Goal: Information Seeking & Learning: Find specific fact

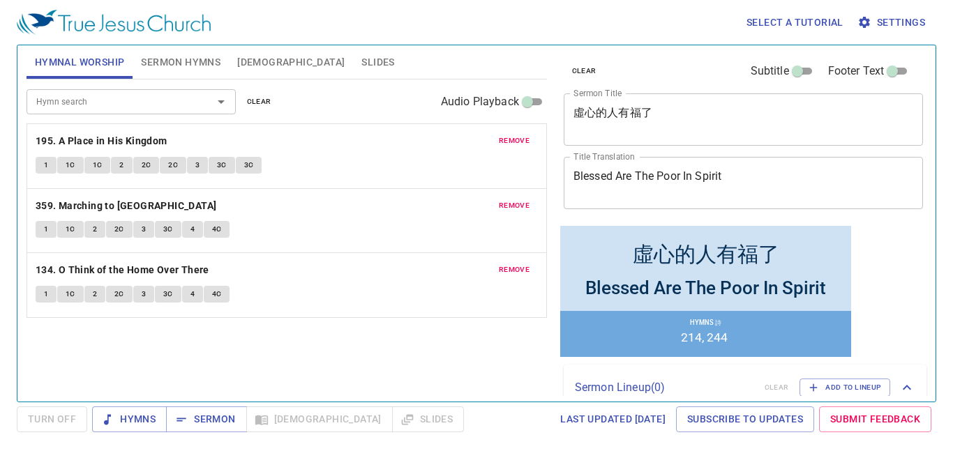
click at [193, 68] on span "Sermon Hymns" at bounding box center [180, 62] width 79 height 17
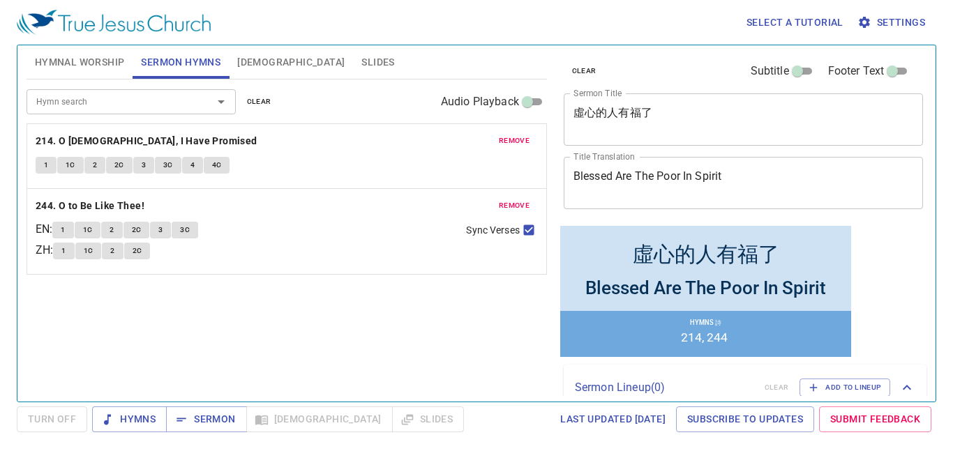
click at [476, 208] on span "remove" at bounding box center [514, 205] width 31 height 13
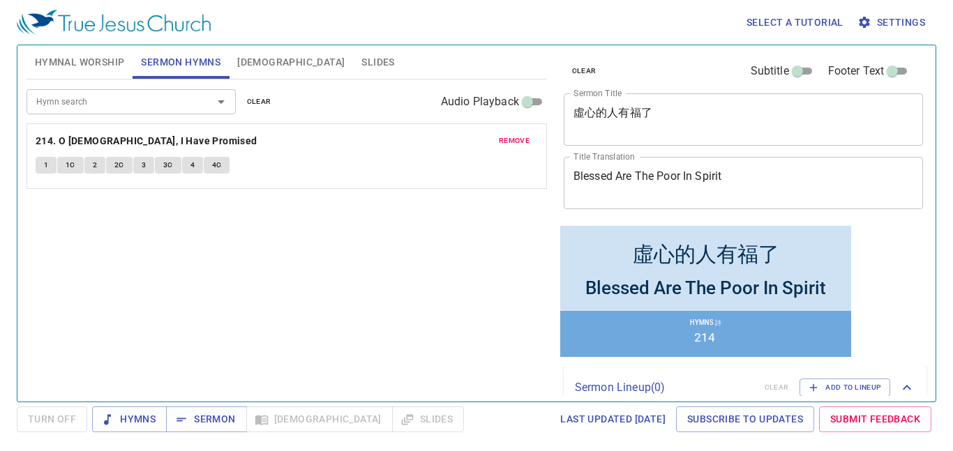
click at [192, 107] on div "Hymn search" at bounding box center [130, 101] width 209 height 24
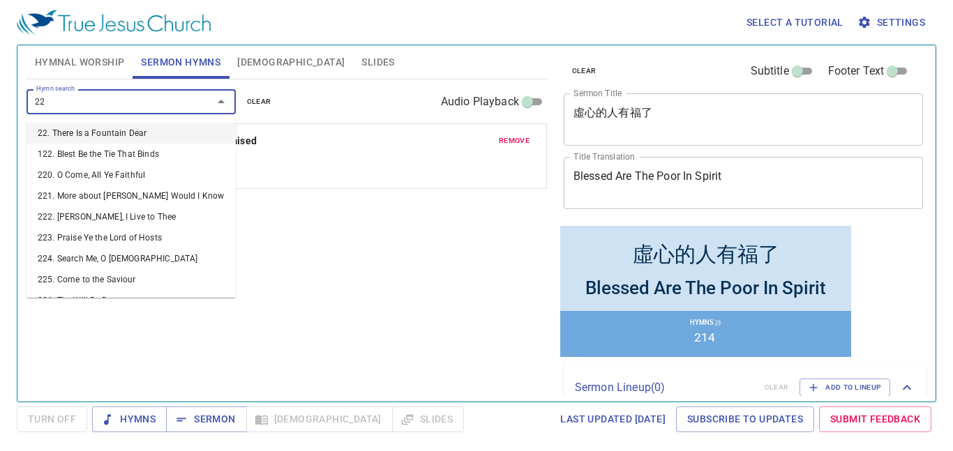
type input "224"
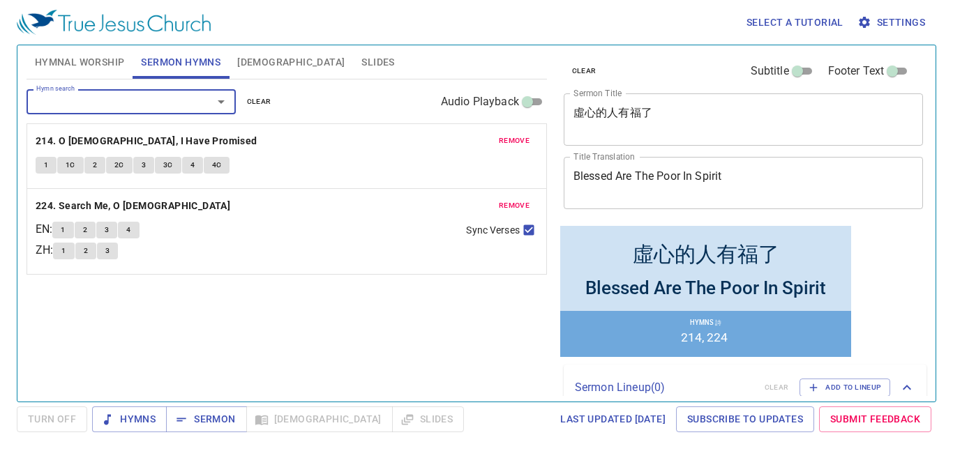
click at [243, 62] on span "[DEMOGRAPHIC_DATA]" at bounding box center [290, 62] width 107 height 17
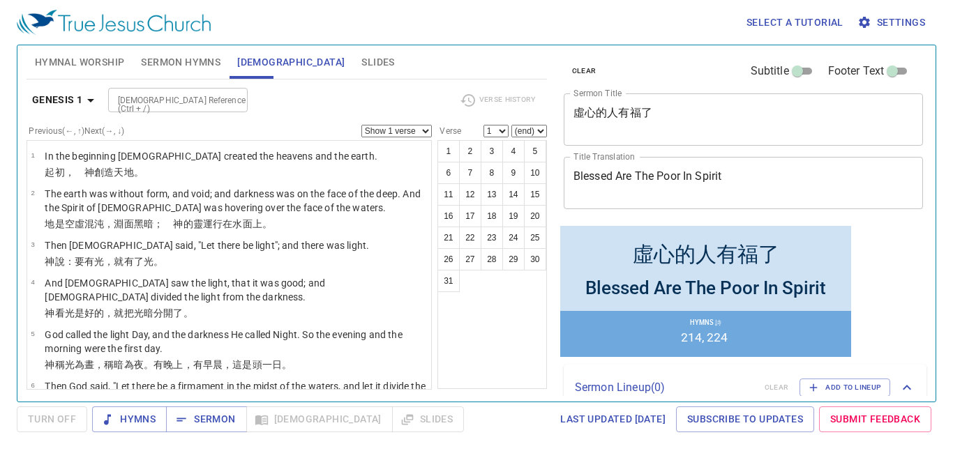
click at [476, 18] on span "Settings" at bounding box center [892, 22] width 65 height 17
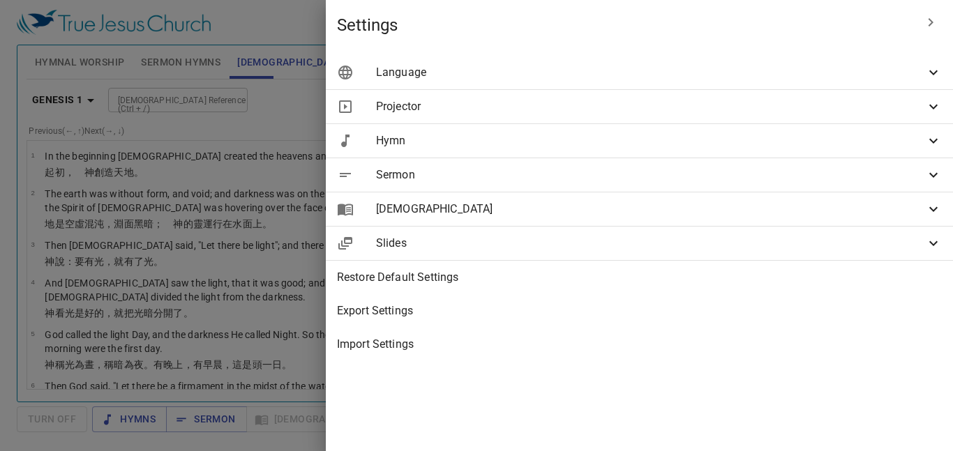
click at [476, 185] on div "Sermon" at bounding box center [639, 174] width 627 height 33
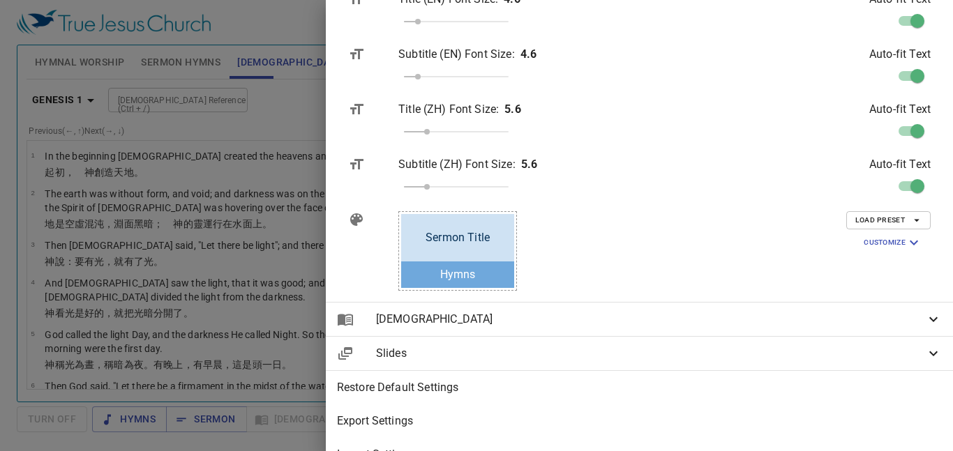
scroll to position [293, 0]
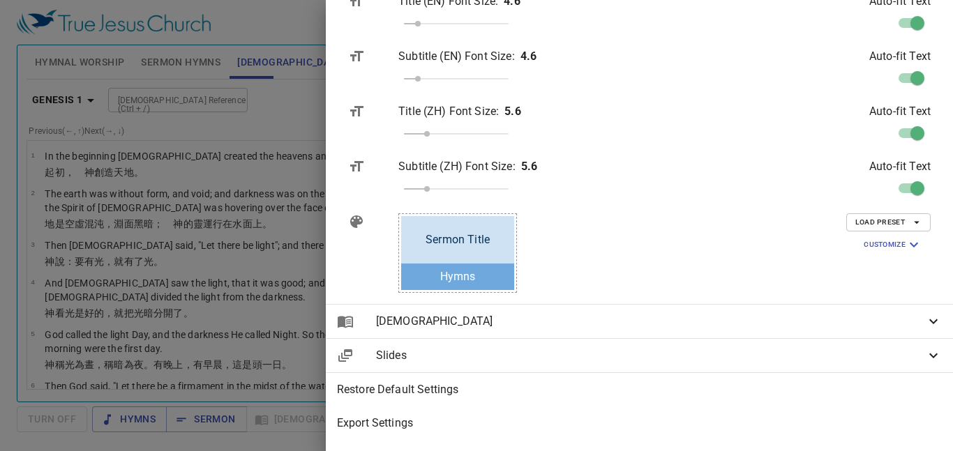
click at [476, 328] on span "[DEMOGRAPHIC_DATA]" at bounding box center [650, 321] width 549 height 17
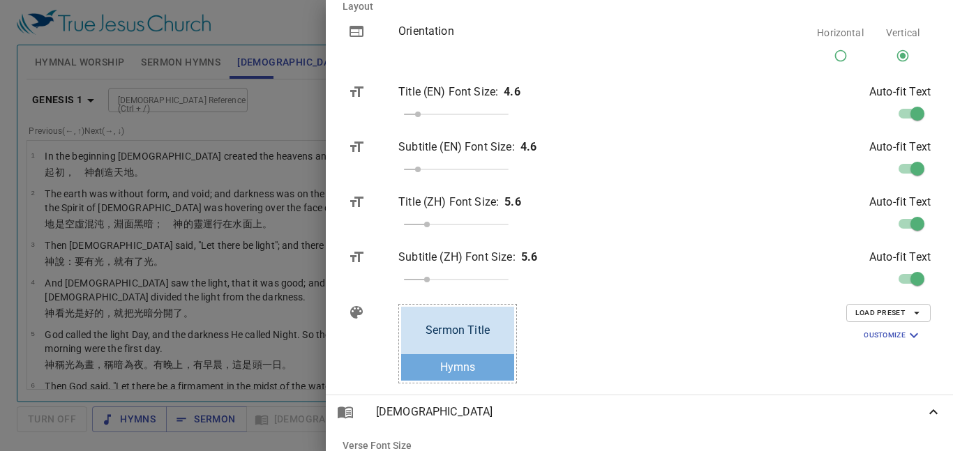
scroll to position [174, 0]
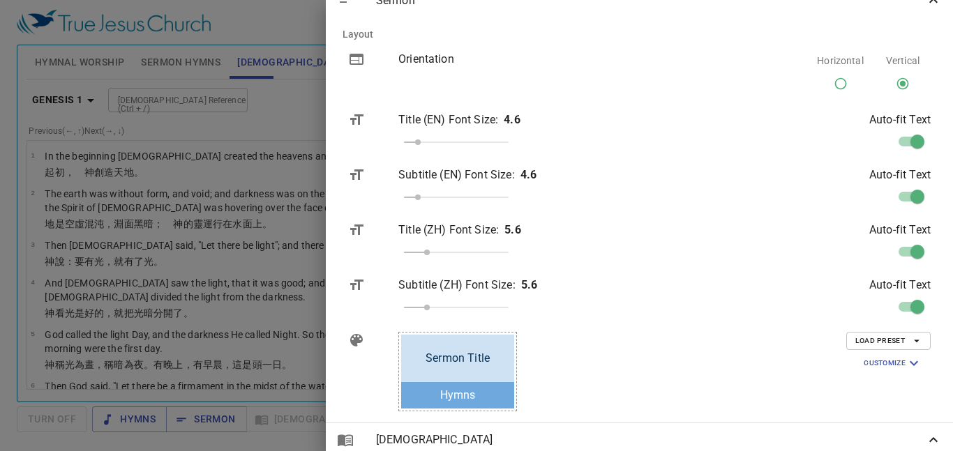
click at [476, 82] on input "Horizontal" at bounding box center [840, 86] width 26 height 26
radio input "true"
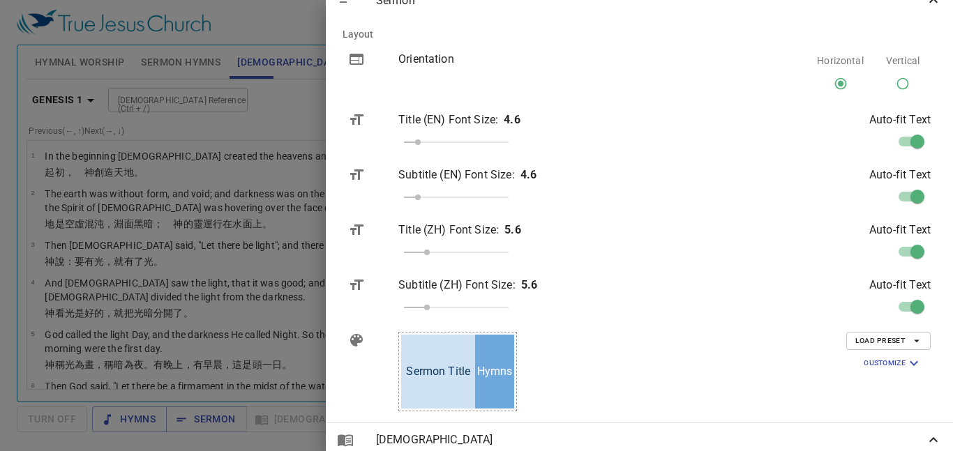
click at [476, 76] on input "Vertical" at bounding box center [902, 86] width 26 height 26
radio input "true"
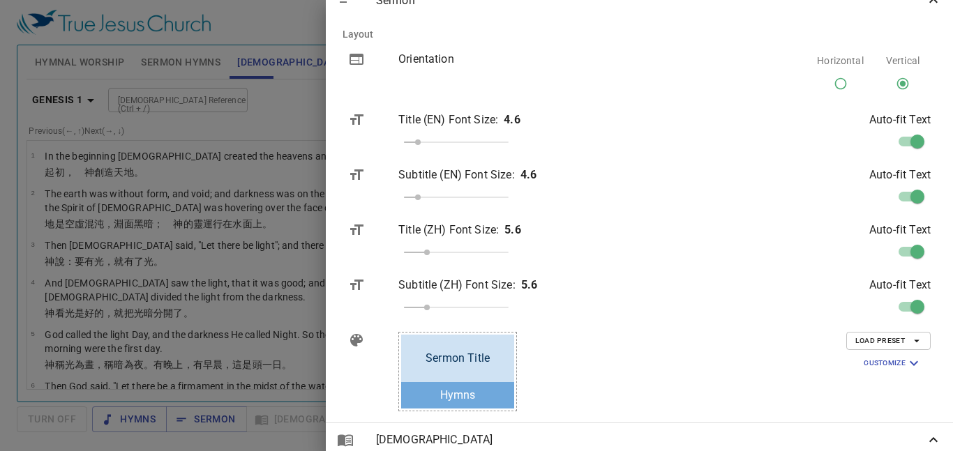
click at [476, 73] on input "Horizontal" at bounding box center [840, 86] width 26 height 26
radio input "true"
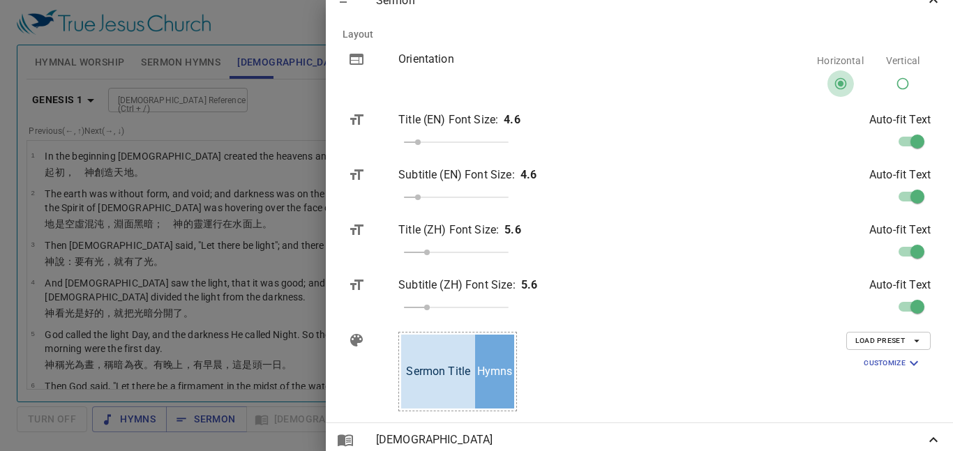
click at [476, 73] on input "Vertical" at bounding box center [902, 86] width 26 height 26
radio input "true"
click at [476, 73] on input "Horizontal" at bounding box center [840, 86] width 26 height 26
radio input "true"
click at [476, 73] on input "Vertical" at bounding box center [902, 86] width 26 height 26
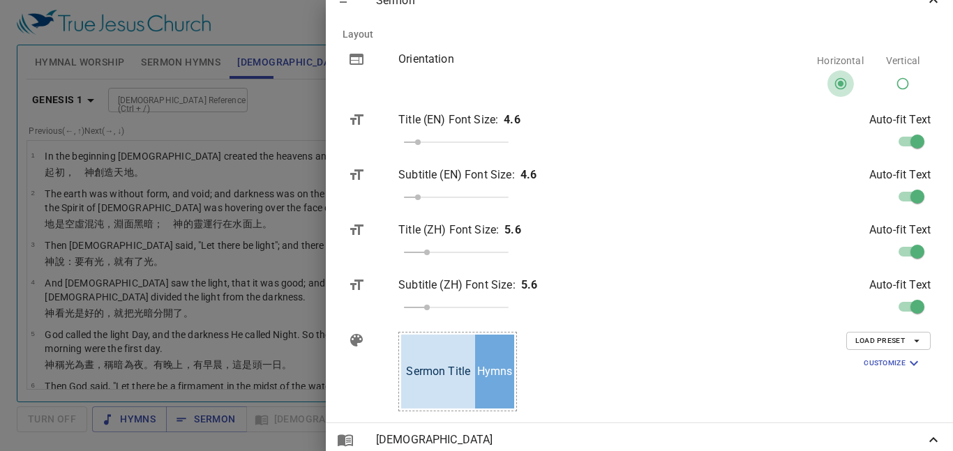
radio input "true"
click at [476, 73] on input "Horizontal" at bounding box center [840, 86] width 26 height 26
radio input "true"
click at [476, 73] on input "Vertical" at bounding box center [902, 86] width 26 height 26
radio input "true"
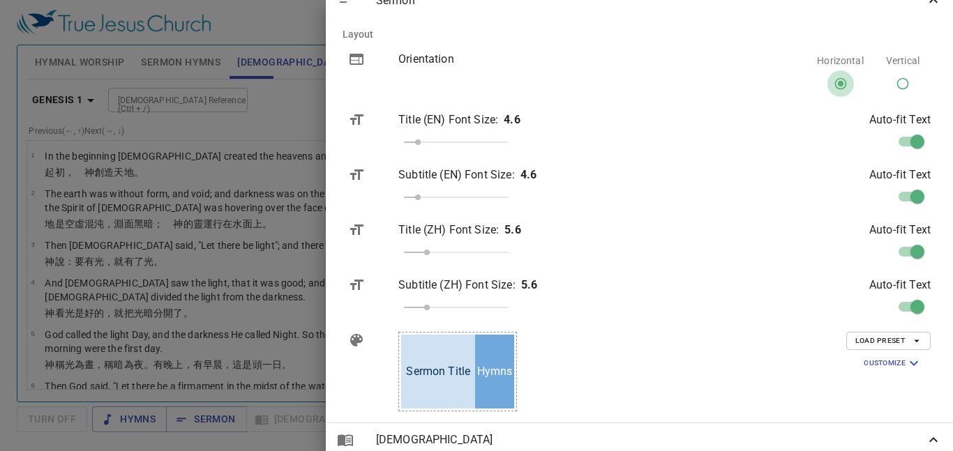
click at [476, 73] on input "Horizontal" at bounding box center [840, 86] width 26 height 26
radio input "true"
click at [476, 73] on input "Vertical" at bounding box center [902, 86] width 26 height 26
radio input "true"
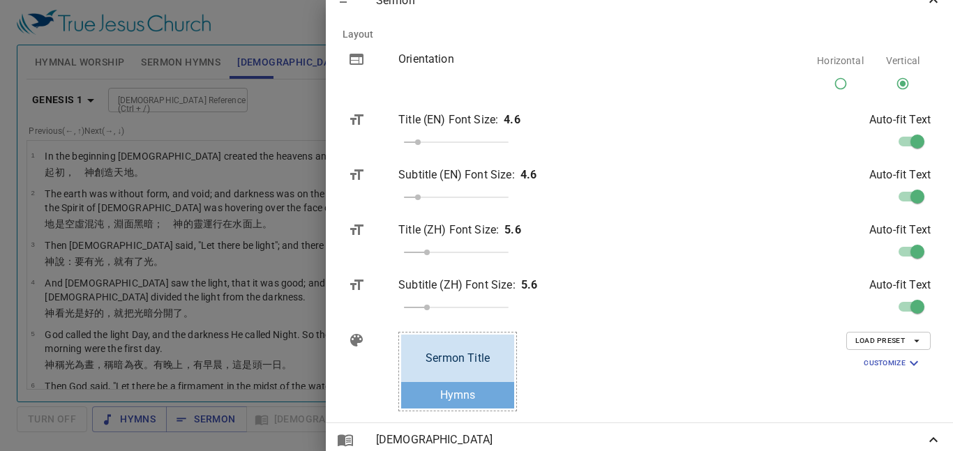
click at [476, 19] on li "Layout" at bounding box center [639, 33] width 616 height 33
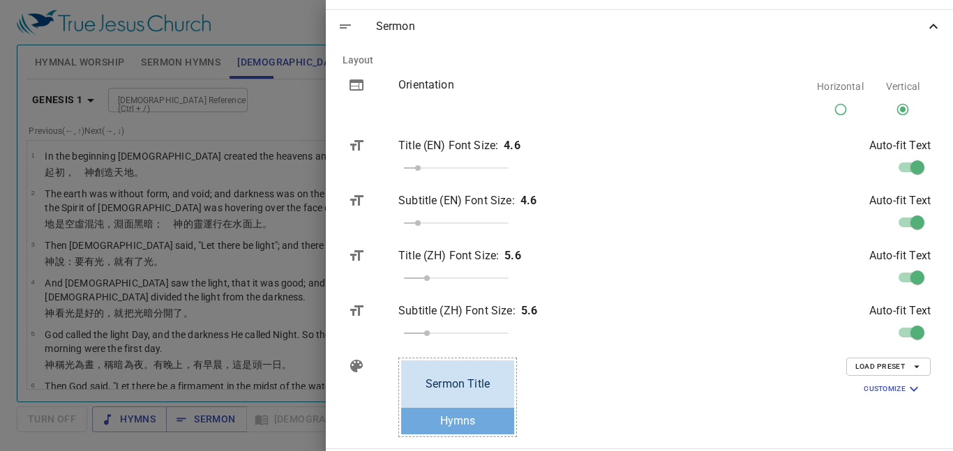
scroll to position [146, 0]
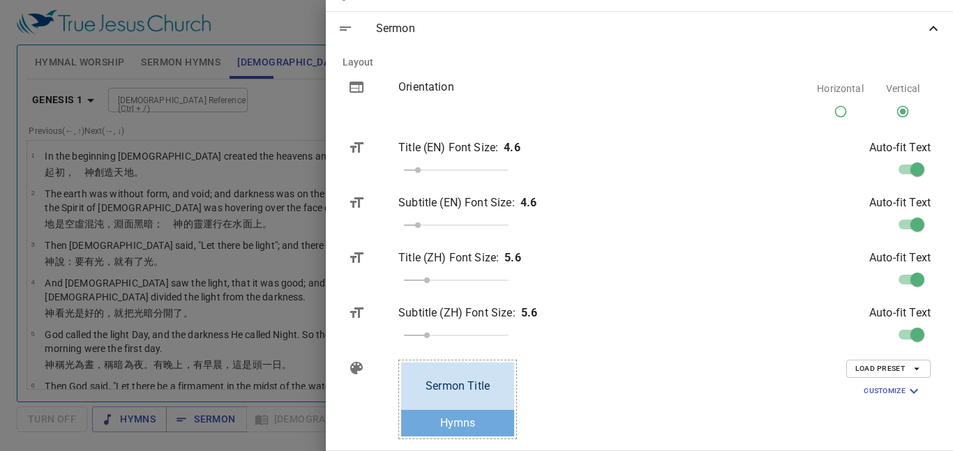
click at [476, 24] on icon at bounding box center [933, 28] width 17 height 17
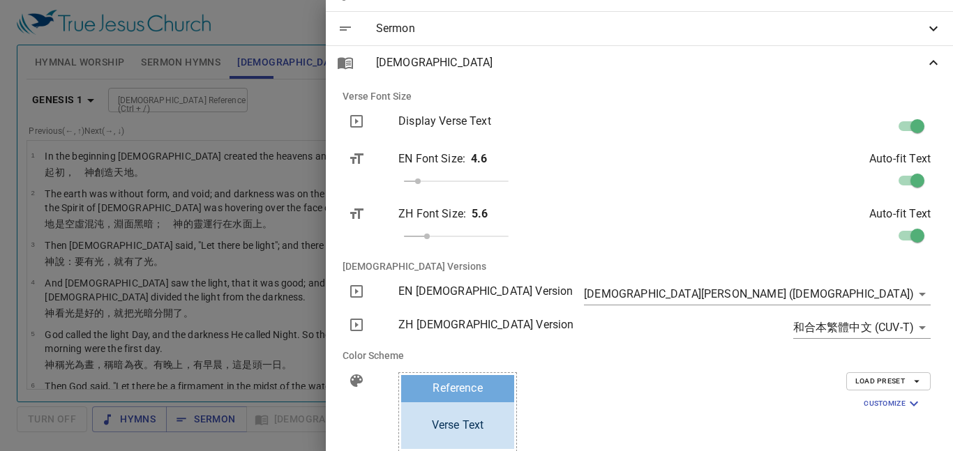
click at [476, 70] on icon at bounding box center [933, 62] width 17 height 17
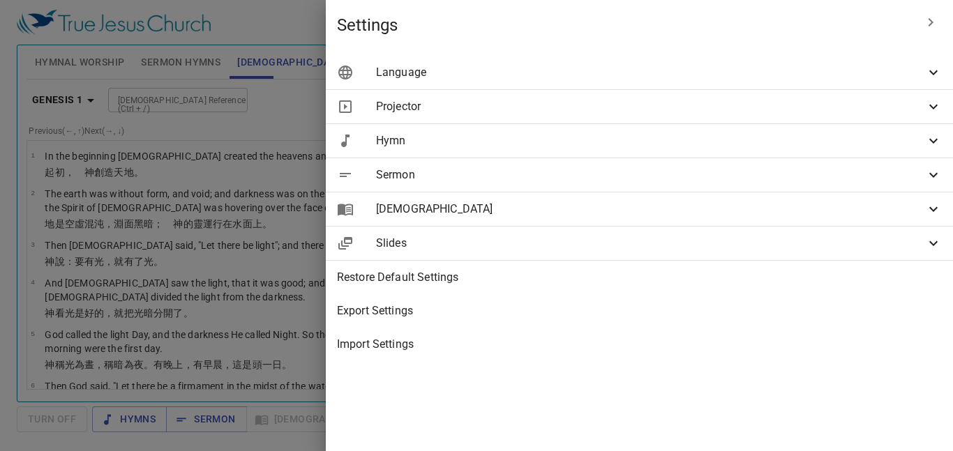
scroll to position [0, 0]
click at [476, 135] on span "Hymn" at bounding box center [650, 140] width 549 height 17
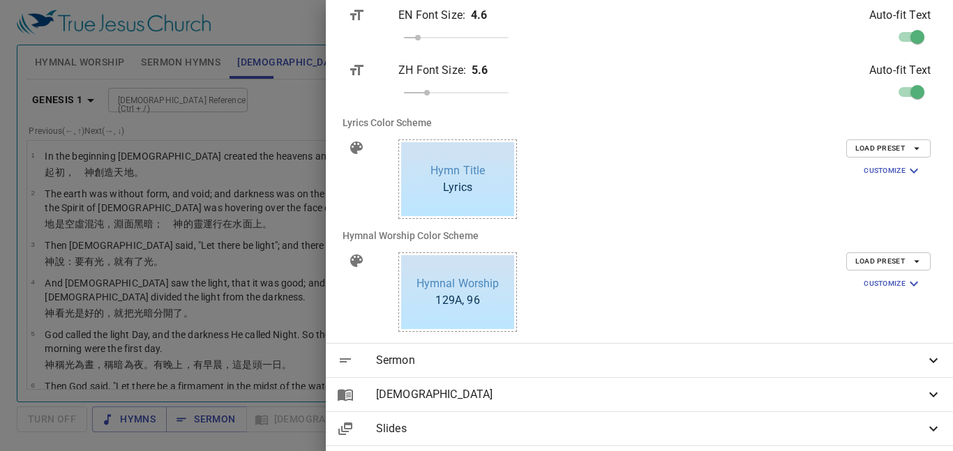
scroll to position [307, 0]
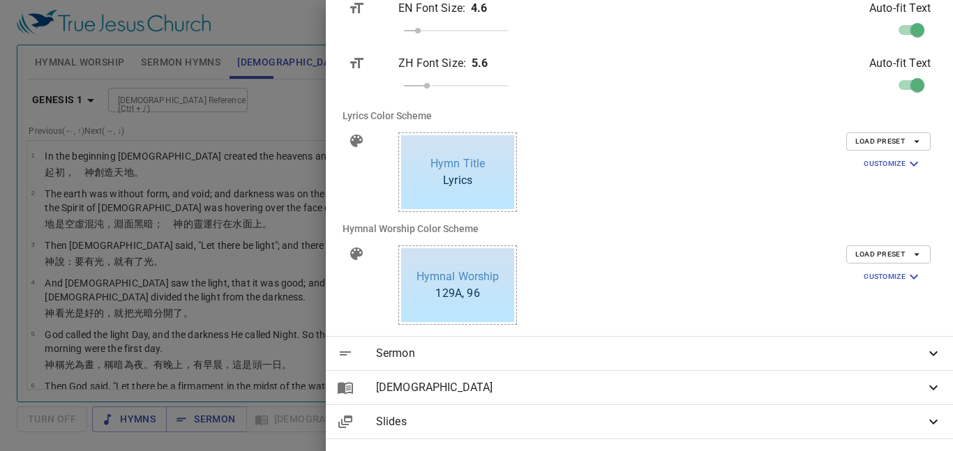
click at [476, 70] on div at bounding box center [476, 225] width 953 height 451
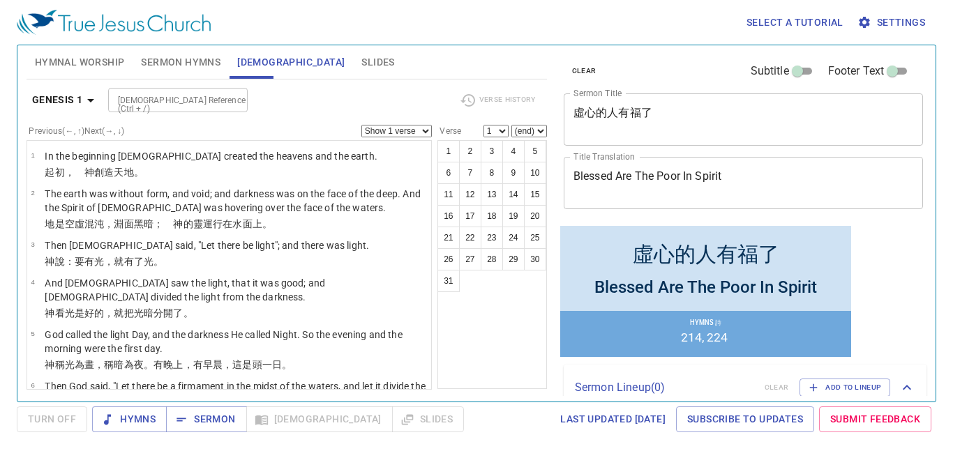
click at [476, 112] on textarea "虛心的人有福了" at bounding box center [743, 119] width 340 height 26
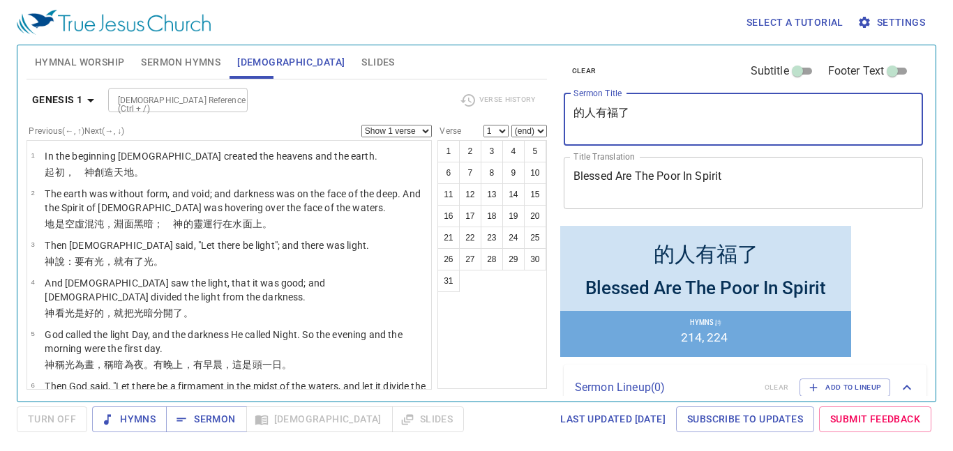
paste textarea "清心"
type textarea "清心的人有福了"
click at [476, 172] on textarea "Blessed Are The Poor In Spirit" at bounding box center [743, 182] width 340 height 26
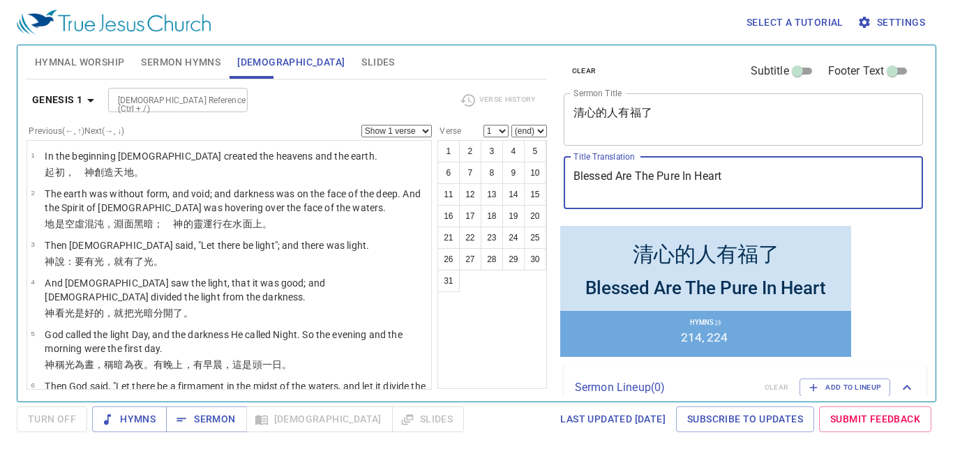
type textarea "Blessed Are The Pure In Heart"
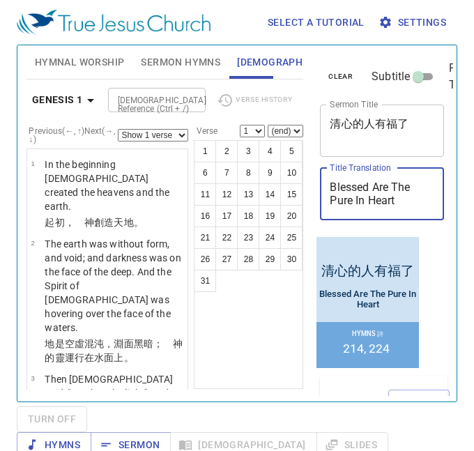
click at [76, 59] on span "Hymnal Worship" at bounding box center [80, 62] width 90 height 17
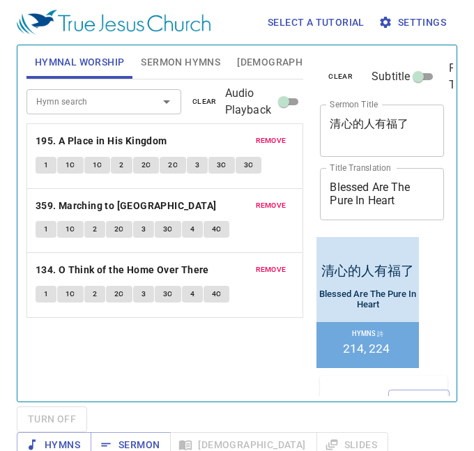
click at [212, 107] on span "clear" at bounding box center [204, 102] width 24 height 13
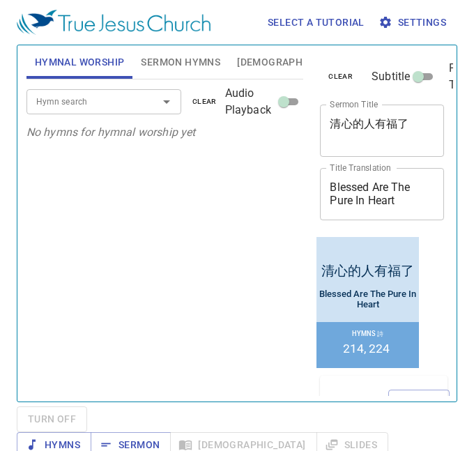
click at [117, 112] on div "Hymn search" at bounding box center [103, 101] width 155 height 24
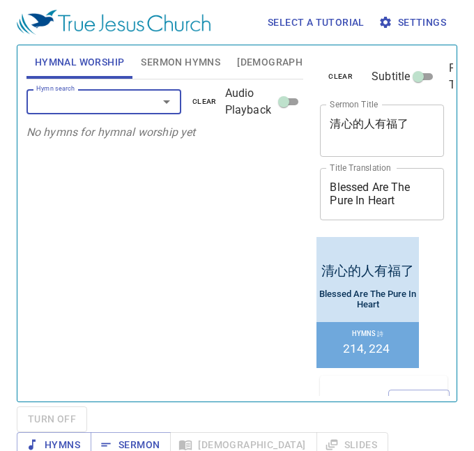
click at [94, 103] on input "Hymn search" at bounding box center [83, 101] width 105 height 16
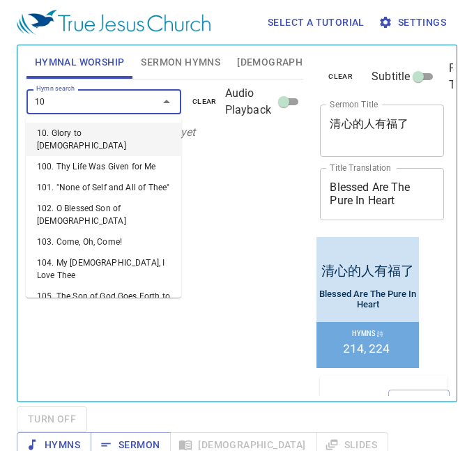
type input "101"
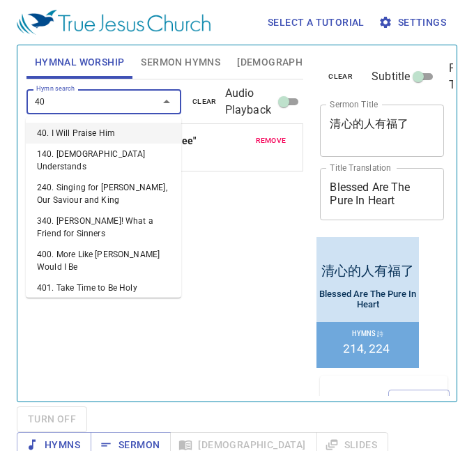
type input "405"
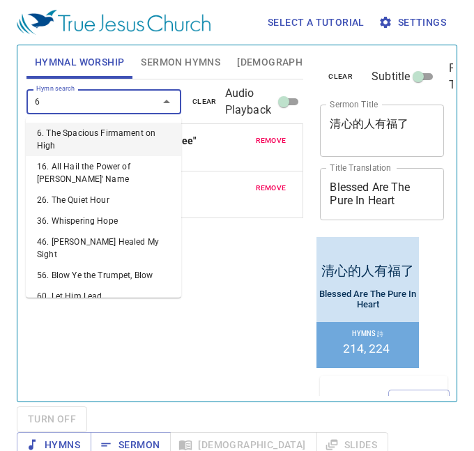
type input "64"
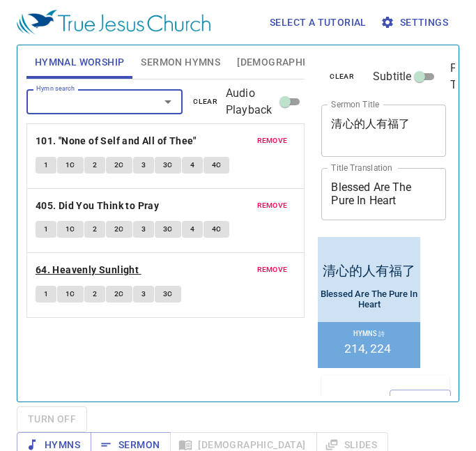
click at [100, 266] on b "64. Heavenly Sunlight" at bounding box center [87, 270] width 103 height 17
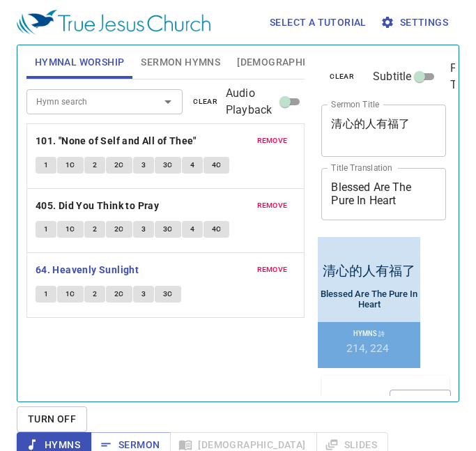
click at [46, 295] on span "1" at bounding box center [46, 294] width 4 height 13
click at [73, 294] on span "1C" at bounding box center [71, 294] width 10 height 13
click at [102, 297] on button "2" at bounding box center [94, 294] width 21 height 17
click at [109, 296] on button "2C" at bounding box center [119, 294] width 26 height 17
click at [137, 298] on button "3" at bounding box center [143, 294] width 21 height 17
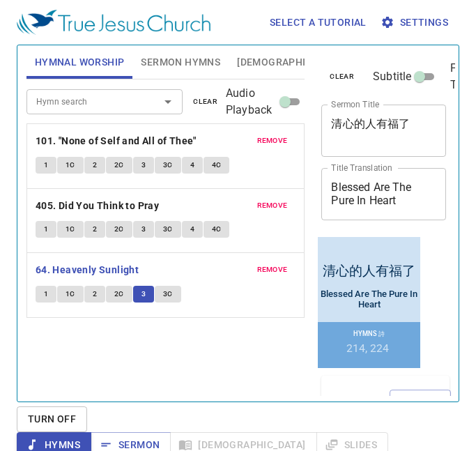
click at [168, 58] on span "Sermon Hymns" at bounding box center [180, 62] width 79 height 17
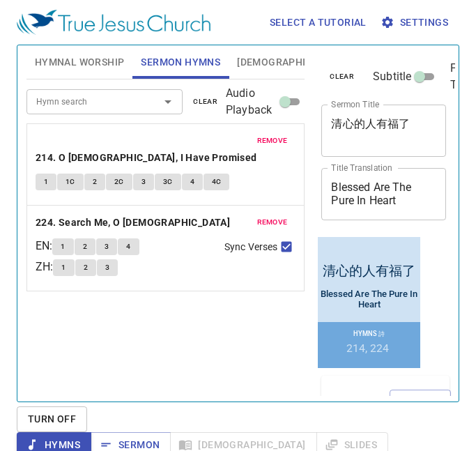
click at [252, 61] on span "[DEMOGRAPHIC_DATA]" at bounding box center [290, 62] width 107 height 17
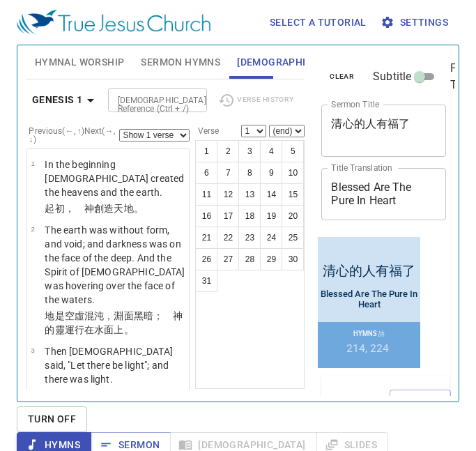
click at [130, 104] on input "[DEMOGRAPHIC_DATA] Reference (Ctrl + /)" at bounding box center [146, 100] width 68 height 16
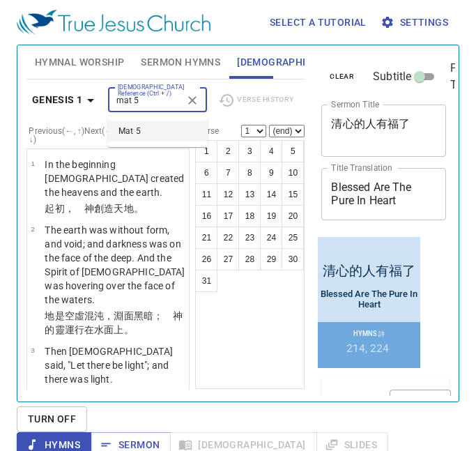
type input "mat 5"
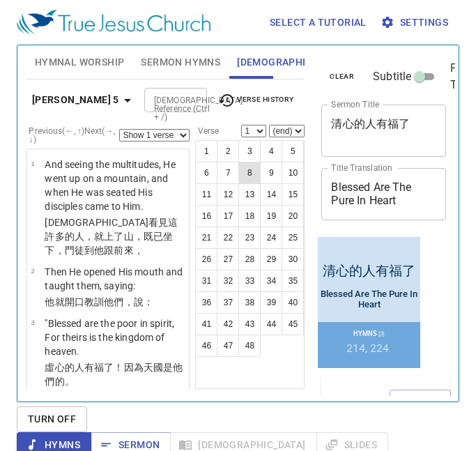
click at [254, 175] on button "8" at bounding box center [249, 173] width 22 height 22
select select "8"
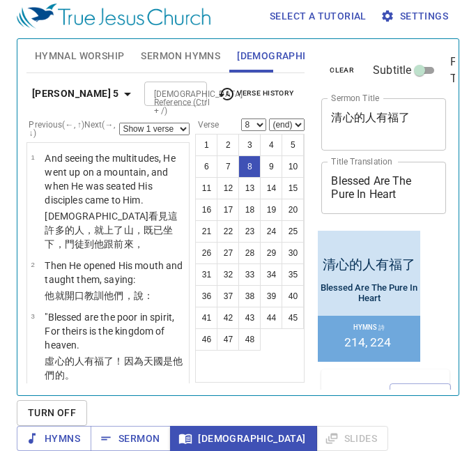
scroll to position [8, 0]
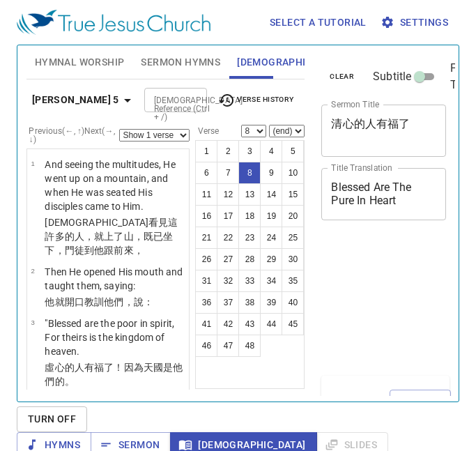
select select "8"
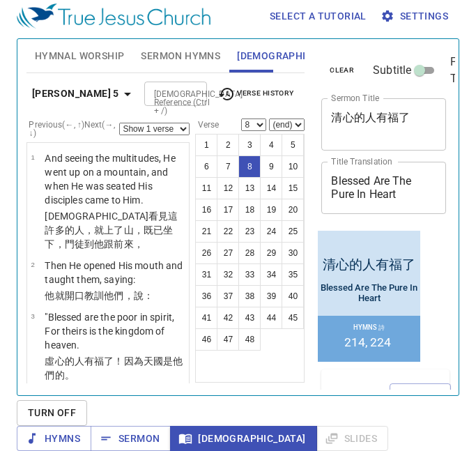
scroll to position [429, 0]
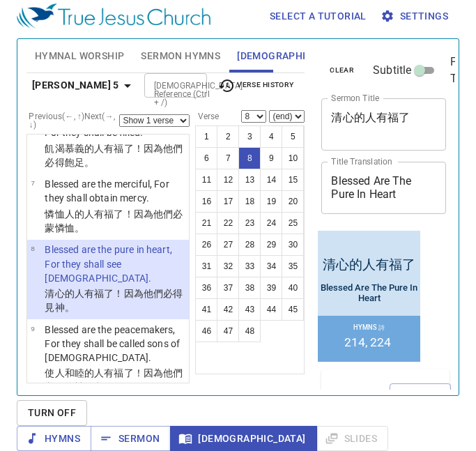
click at [177, 85] on input "[DEMOGRAPHIC_DATA] Reference (Ctrl + /)" at bounding box center [164, 85] width 31 height 16
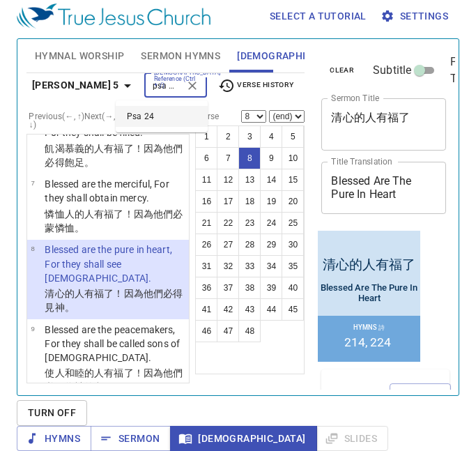
type input "psa 24"
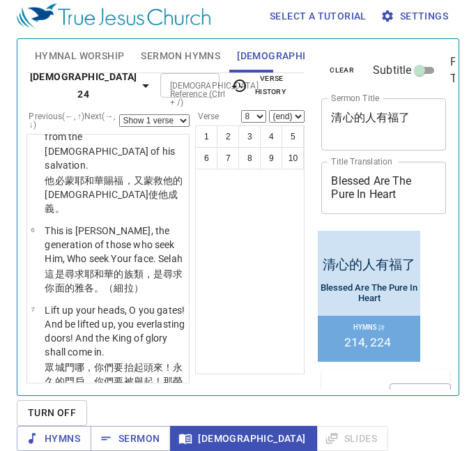
scroll to position [0, 0]
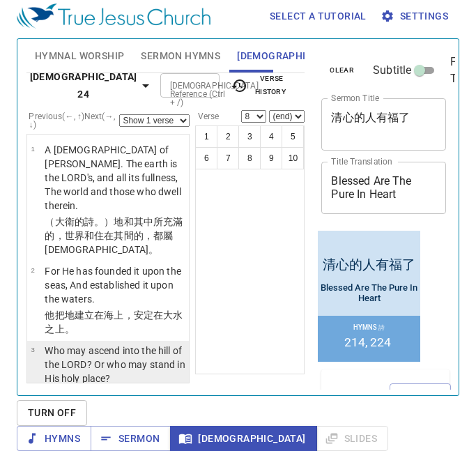
click at [73, 363] on p "Who may ascend into the hill of the LORD? Or who may stand in His holy place?" at bounding box center [115, 365] width 140 height 42
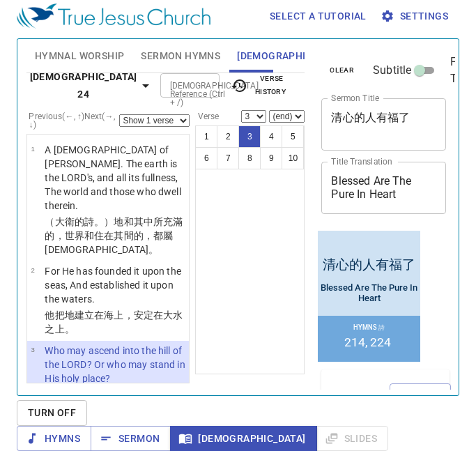
scroll to position [108, 0]
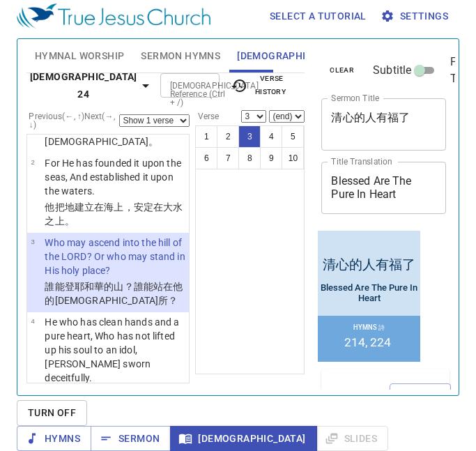
click at [73, 387] on p "就是手 [PERSON_NAME] 、不向虛妄 、起誓 不懷詭詐 的人。" at bounding box center [115, 401] width 140 height 28
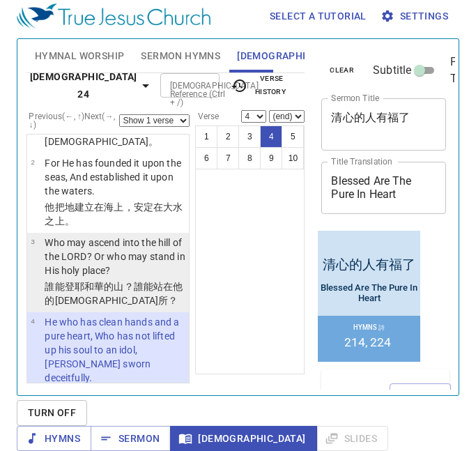
scroll to position [195, 0]
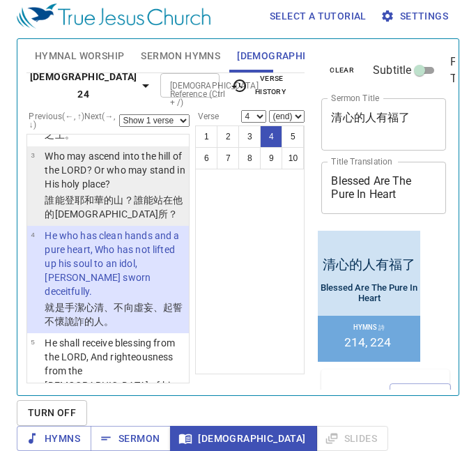
click at [142, 178] on td "Who may ascend into the hill of the LORD? Or who may stand in His holy place?" at bounding box center [115, 171] width 140 height 44
select select "3"
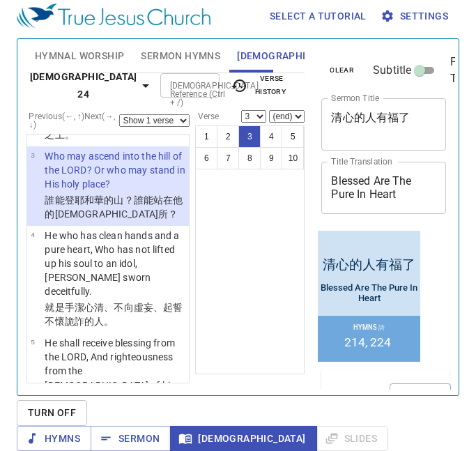
scroll to position [108, 0]
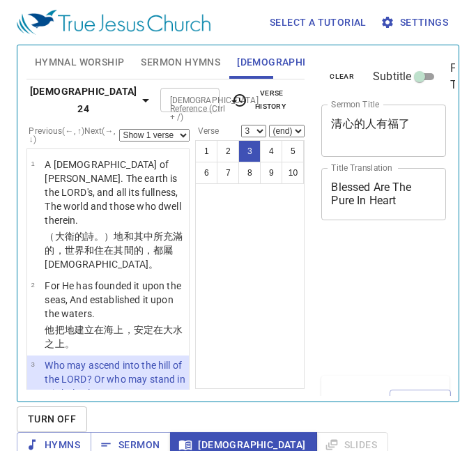
select select "3"
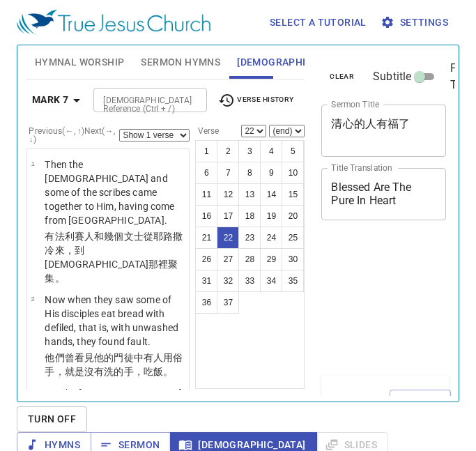
select select "22"
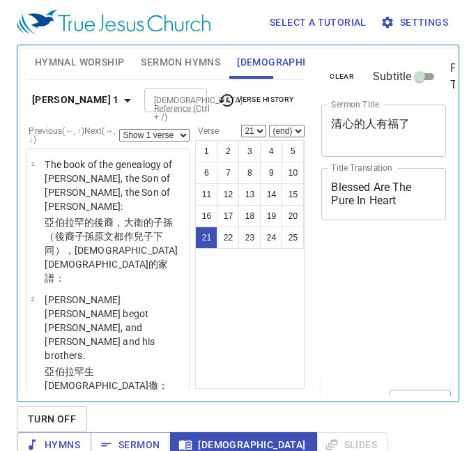
select select "21"
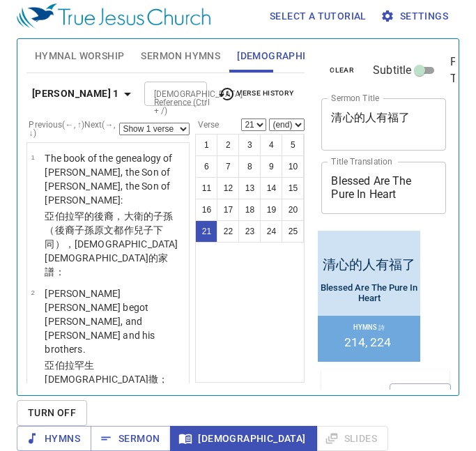
click at [153, 86] on input "[DEMOGRAPHIC_DATA] Reference (Ctrl + /)" at bounding box center [164, 94] width 31 height 16
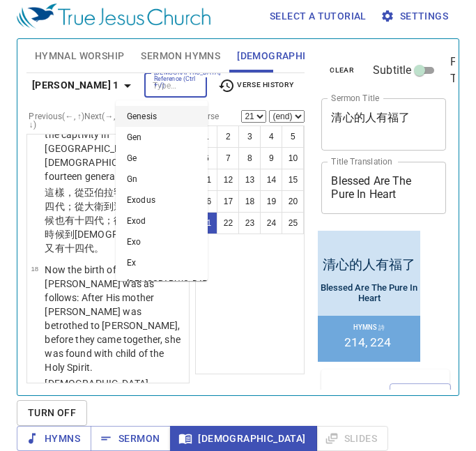
scroll to position [0, 0]
click at [149, 91] on input "[DEMOGRAPHIC_DATA] Reference (Ctrl + /)" at bounding box center [164, 85] width 31 height 16
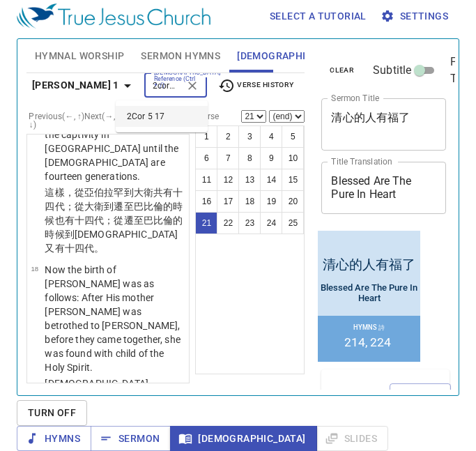
type input "2cor 5 17"
select select "17"
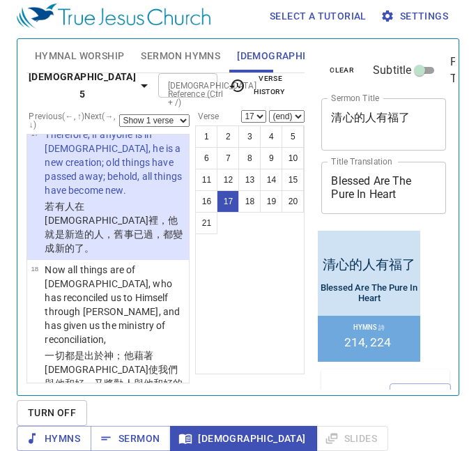
scroll to position [1703, 0]
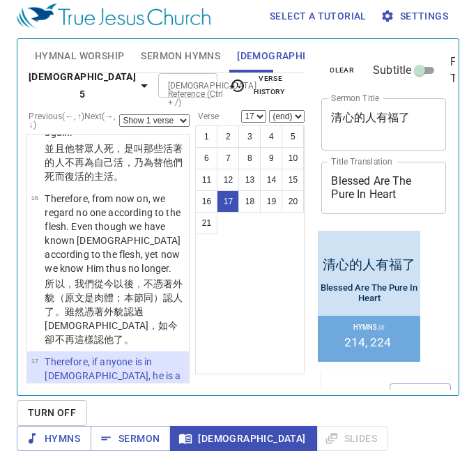
click at [162, 90] on input "[DEMOGRAPHIC_DATA] Reference (Ctrl + /)" at bounding box center [176, 85] width 28 height 16
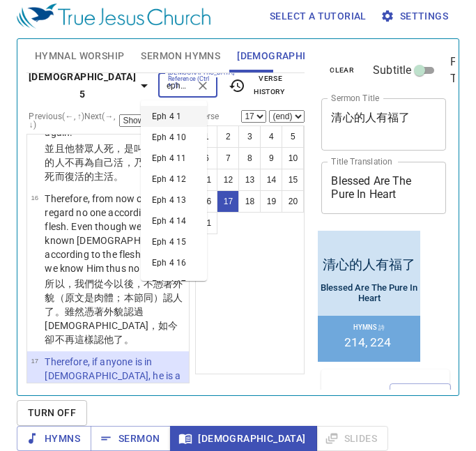
type input "eph 4 1"
select select "1"
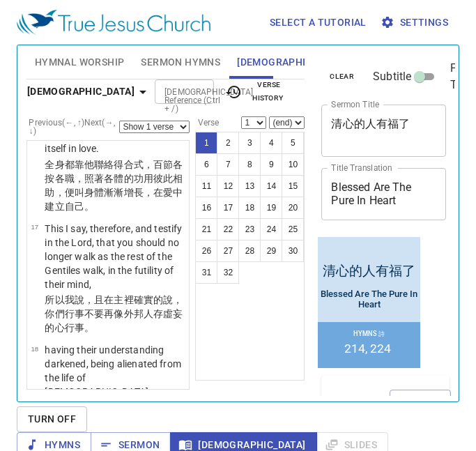
scroll to position [0, 0]
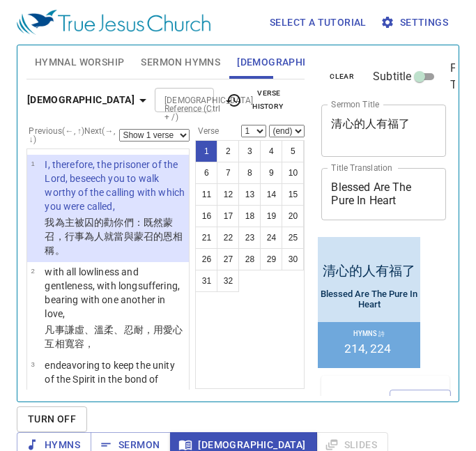
click at [162, 95] on input "[DEMOGRAPHIC_DATA] Reference (Ctrl + /)" at bounding box center [173, 100] width 28 height 16
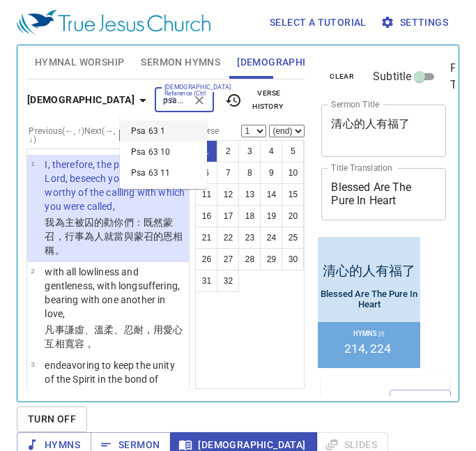
type input "psa 63 1"
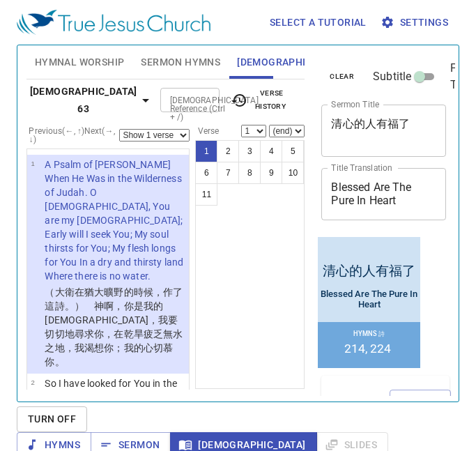
click at [165, 105] on input "[DEMOGRAPHIC_DATA] Reference (Ctrl + /)" at bounding box center [179, 100] width 28 height 16
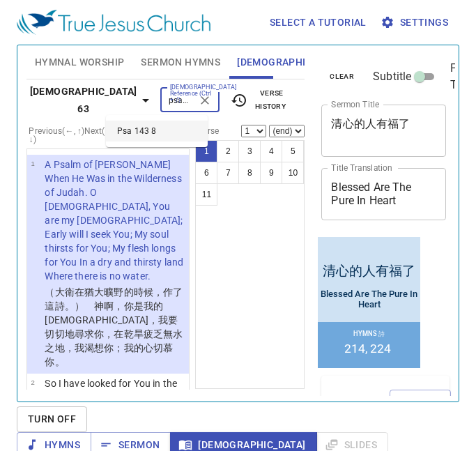
type input "psa 143 8"
select select "8"
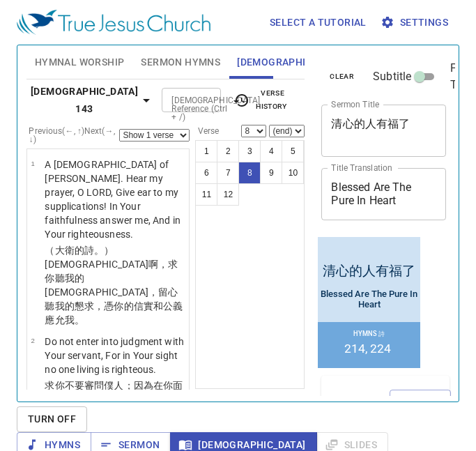
scroll to position [8, 0]
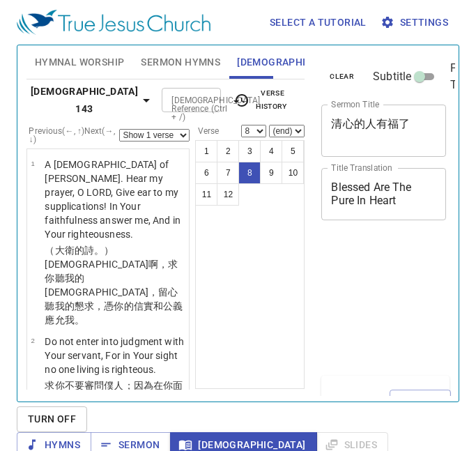
select select "8"
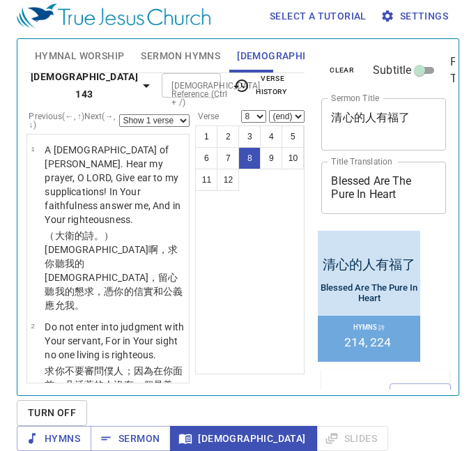
scroll to position [660, 0]
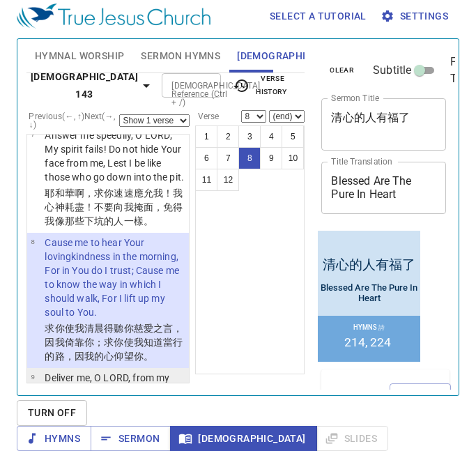
click at [166, 84] on input "[DEMOGRAPHIC_DATA] Reference (Ctrl + /)" at bounding box center [180, 85] width 28 height 16
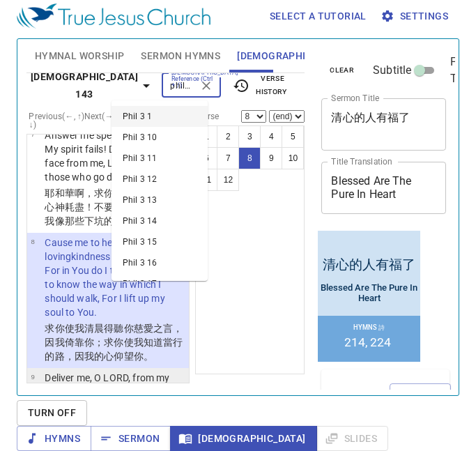
type input "phil 3 13"
select select "13"
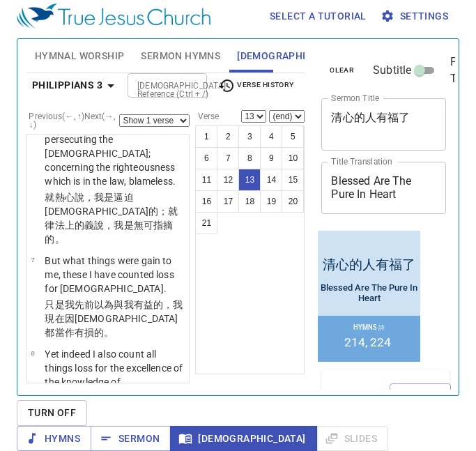
scroll to position [1294, 0]
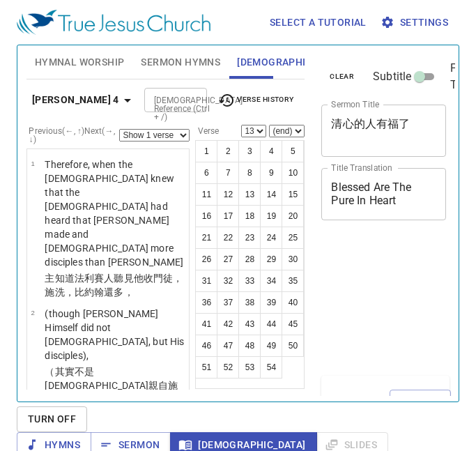
select select "13"
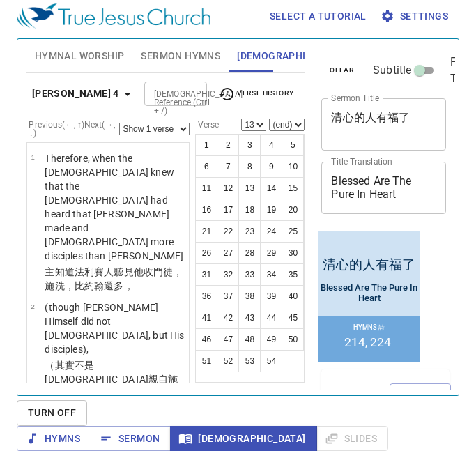
scroll to position [8, 0]
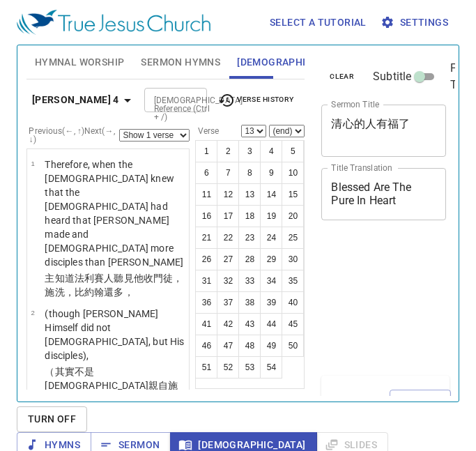
select select "13"
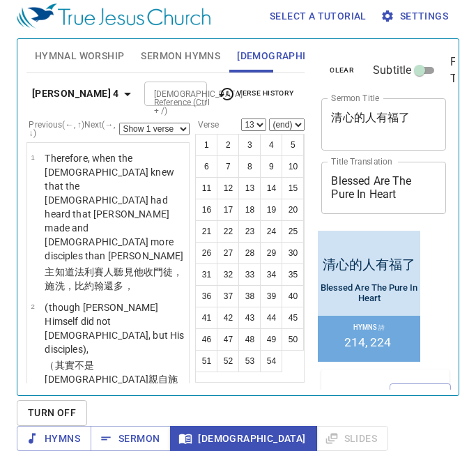
scroll to position [8, 0]
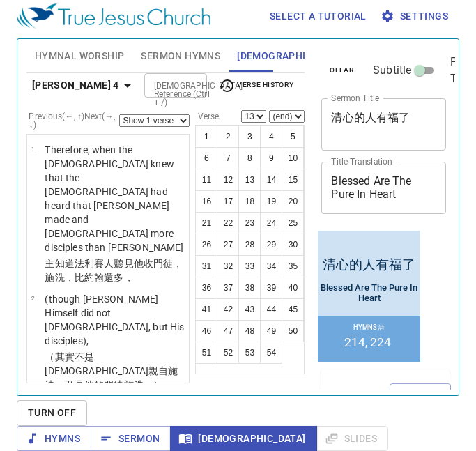
click at [149, 86] on input "[DEMOGRAPHIC_DATA] Reference (Ctrl + /)" at bounding box center [164, 85] width 31 height 16
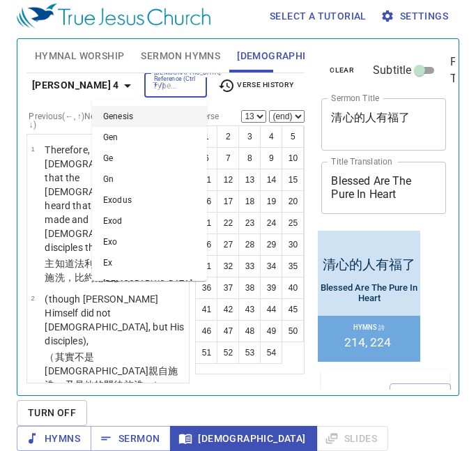
click at [149, 86] on input "[DEMOGRAPHIC_DATA] Reference (Ctrl + /)" at bounding box center [164, 85] width 31 height 16
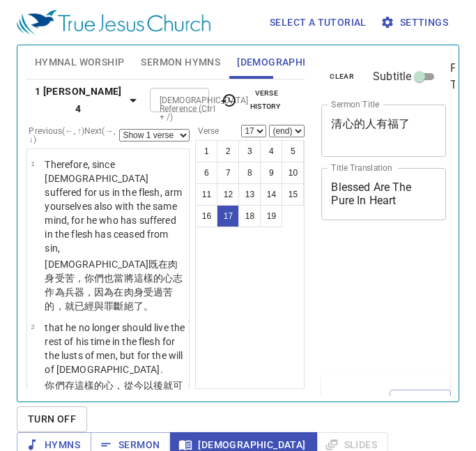
select select "17"
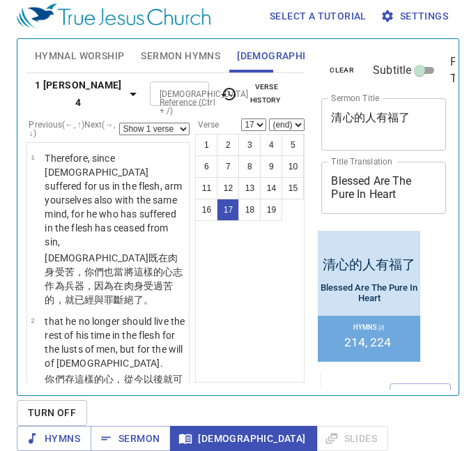
scroll to position [1801, 0]
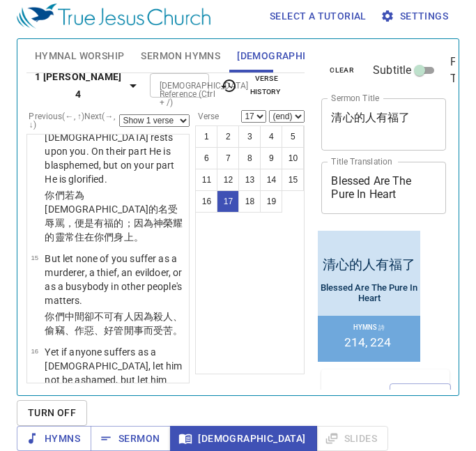
click at [158, 89] on input "[DEMOGRAPHIC_DATA] Reference (Ctrl + /)" at bounding box center [168, 85] width 28 height 16
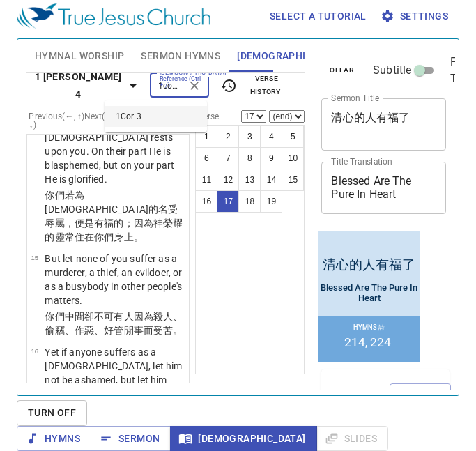
type input "1cor 3"
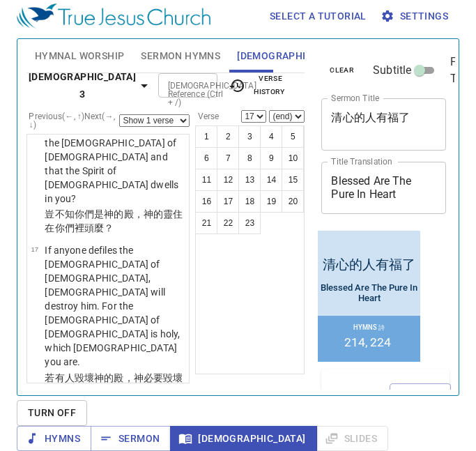
scroll to position [0, 0]
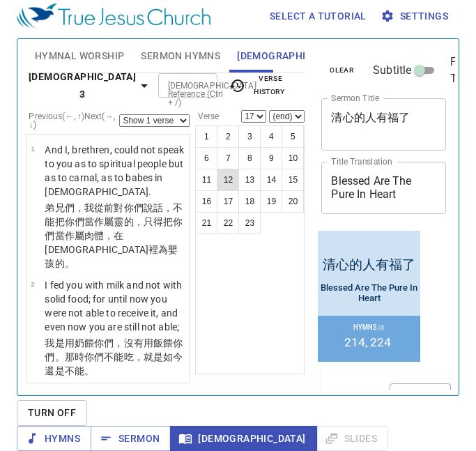
click at [226, 174] on button "12" at bounding box center [228, 180] width 22 height 22
select select "12"
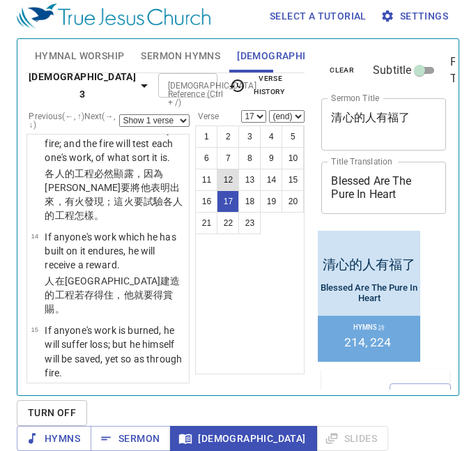
scroll to position [1584, 0]
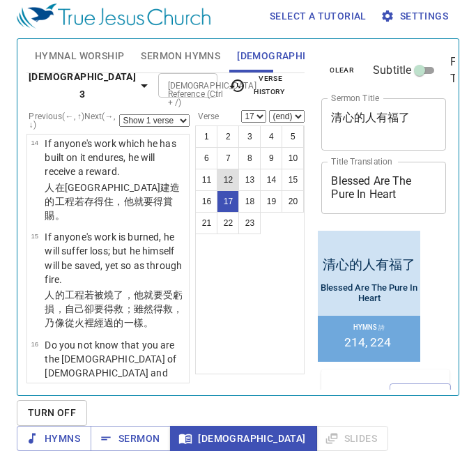
select select "18"
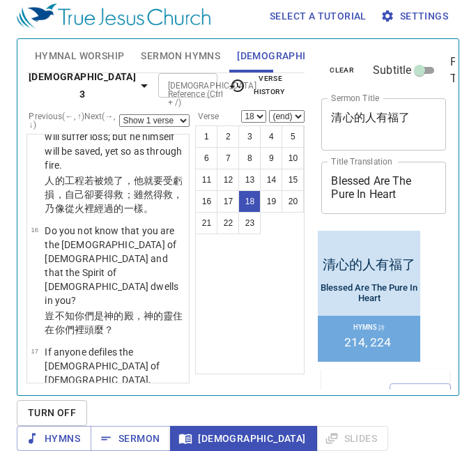
click at [181, 90] on div "[DEMOGRAPHIC_DATA] Reference (Ctrl + /)" at bounding box center [187, 85] width 59 height 24
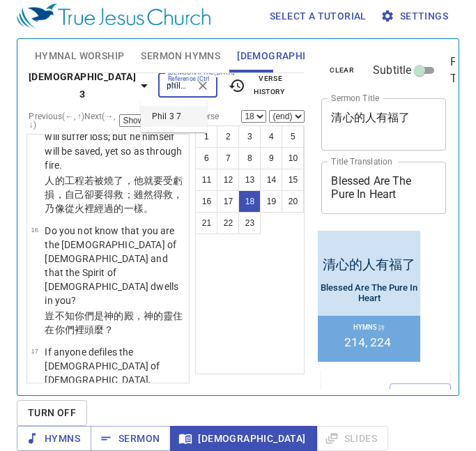
type input "phil 3 7"
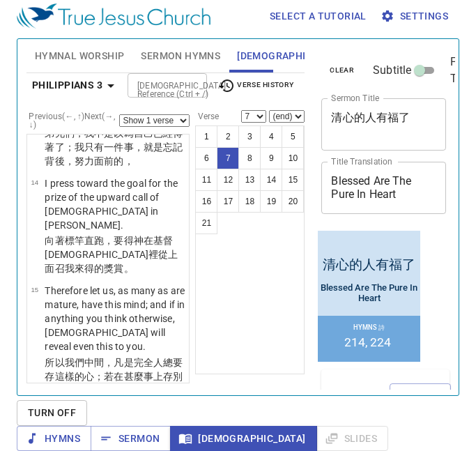
scroll to position [594, 0]
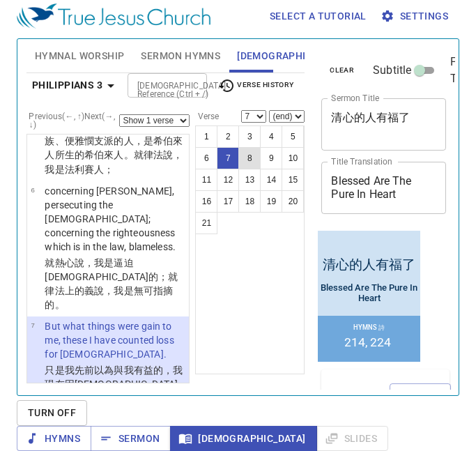
click at [250, 153] on button "8" at bounding box center [249, 158] width 22 height 22
select select "8"
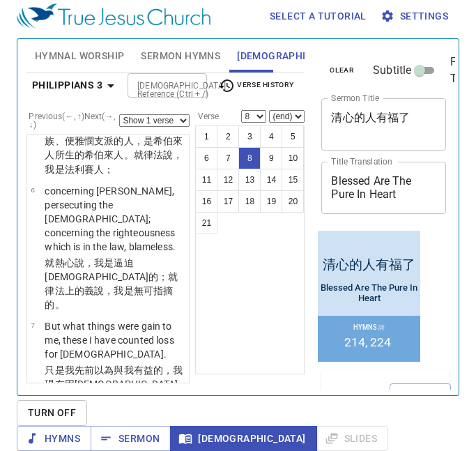
scroll to position [715, 0]
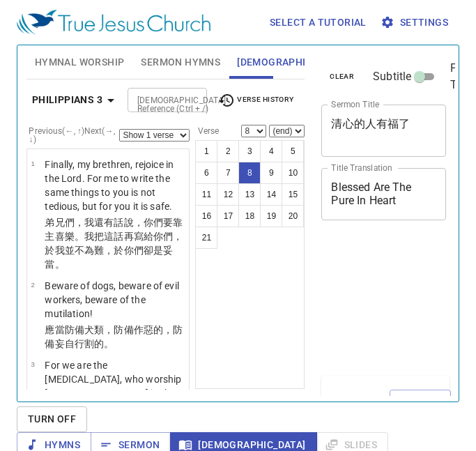
select select "8"
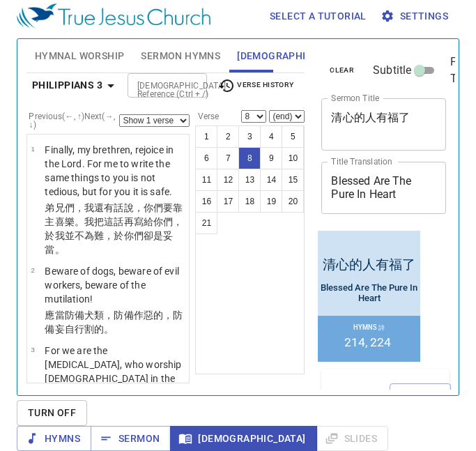
scroll to position [715, 0]
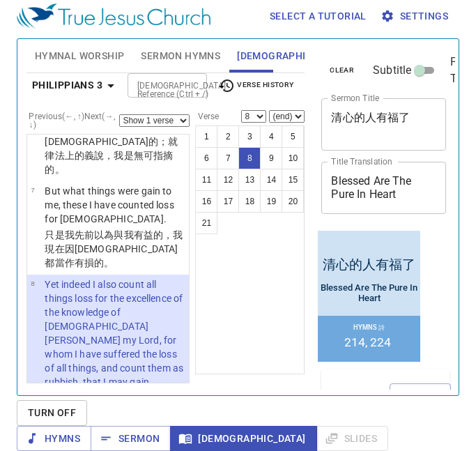
click at [160, 89] on input "[DEMOGRAPHIC_DATA] Reference (Ctrl + /)" at bounding box center [156, 85] width 48 height 16
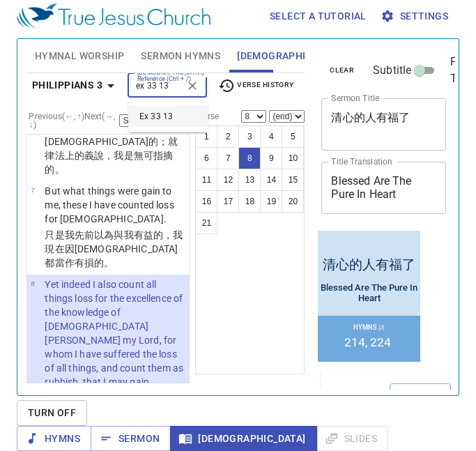
type input "ex 33 13"
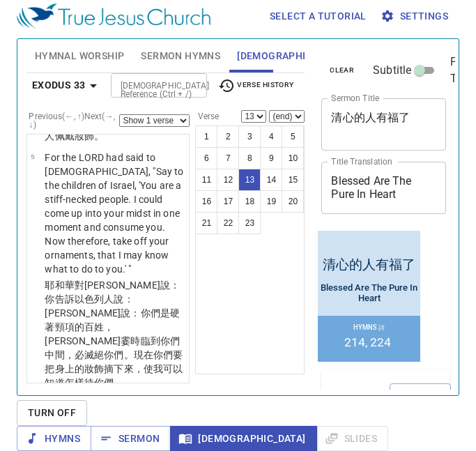
scroll to position [1713, 0]
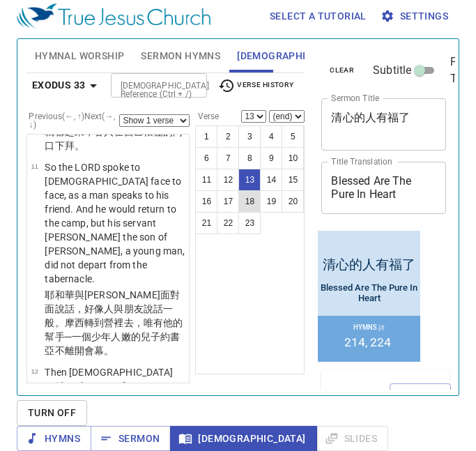
click at [248, 208] on button "18" at bounding box center [249, 201] width 22 height 22
select select "18"
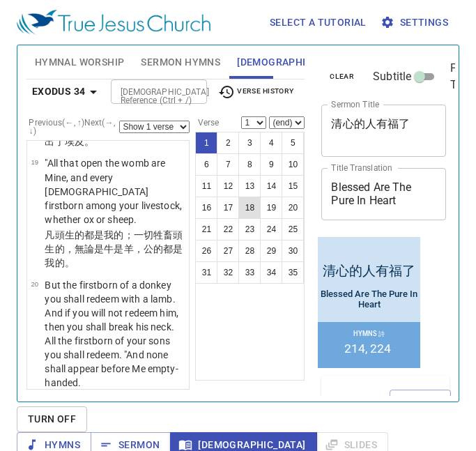
scroll to position [0, 0]
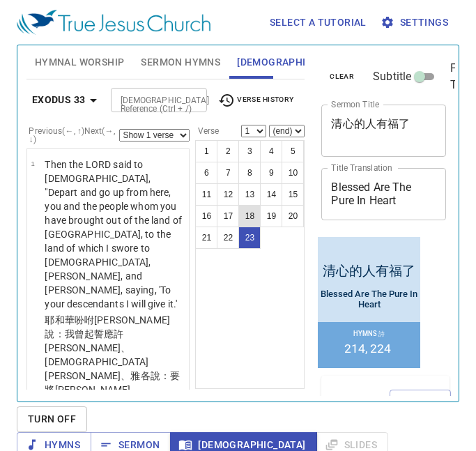
select select "23"
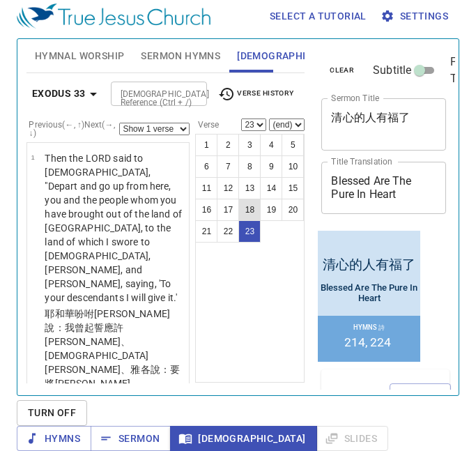
scroll to position [8, 0]
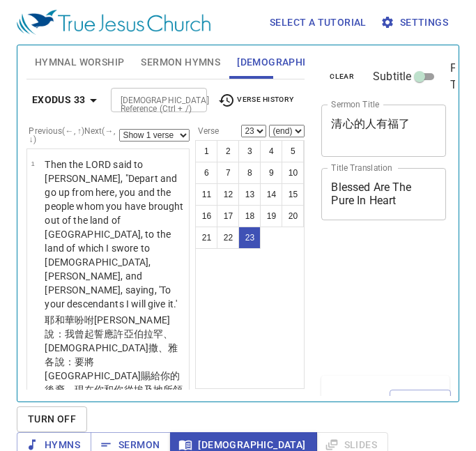
select select "23"
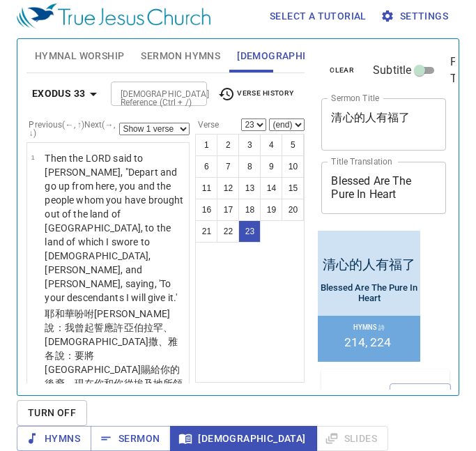
scroll to position [2723, 0]
